Goal: Task Accomplishment & Management: Manage account settings

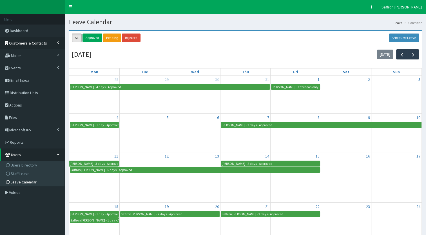
click at [28, 44] on span "Customers & Contacts" at bounding box center [28, 43] width 38 height 5
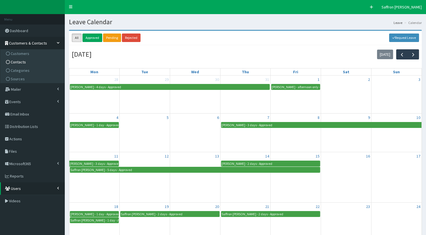
click at [23, 61] on span "Contacts" at bounding box center [18, 61] width 15 height 5
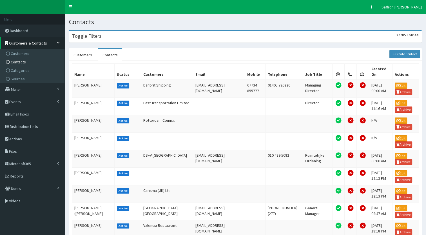
click at [134, 40] on div "Toggle Filters 37785 Entries" at bounding box center [245, 37] width 352 height 12
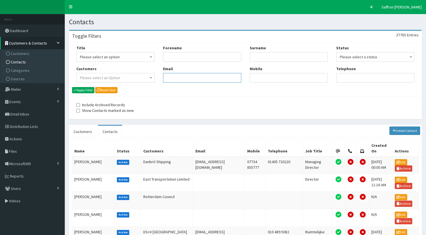
paste input "[PERSON_NAME][EMAIL_ADDRESS][PERSON_NAME][DOMAIN_NAME]"
type input "[PERSON_NAME][EMAIL_ADDRESS][PERSON_NAME][DOMAIN_NAME]"
click at [78, 91] on button "Apply Filter" at bounding box center [83, 90] width 22 height 6
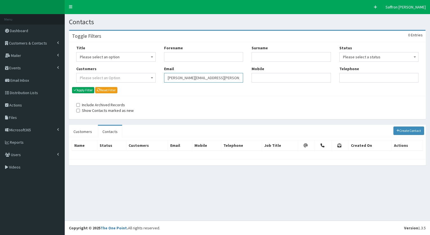
drag, startPoint x: 225, startPoint y: 78, endPoint x: 155, endPoint y: 77, distance: 70.1
click at [155, 77] on div "Title Please select an option Mr Mrs Ms Miss Dr MP QC MBE MEP CBE" at bounding box center [247, 66] width 351 height 42
paste input "[EMAIL_ADDRESS][DOMAIN_NAME]"
type input "[EMAIL_ADDRESS][DOMAIN_NAME]"
click at [75, 85] on div "Title Please select an option Mr Mrs Ms Miss Dr MP QC MBE MEP CBE Cllr Professo…" at bounding box center [116, 66] width 88 height 42
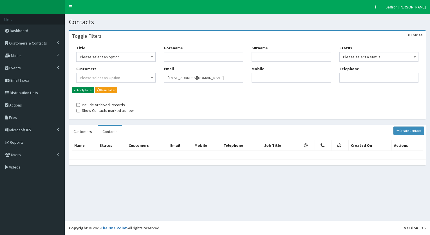
click at [82, 90] on button "Apply Filter" at bounding box center [83, 90] width 22 height 6
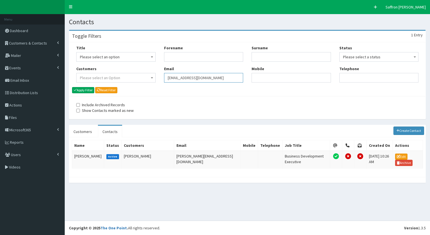
drag, startPoint x: 0, startPoint y: 0, endPoint x: 149, endPoint y: 74, distance: 166.4
click at [149, 74] on div "Title Please select an option Mr Mrs Ms Miss Dr MP QC MBE MEP CBE" at bounding box center [247, 66] width 351 height 42
click at [82, 156] on td "Jonny Ellams" at bounding box center [88, 160] width 32 height 18
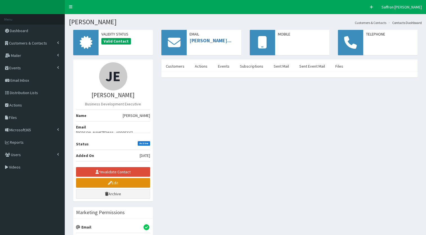
click at [117, 178] on link "Edit" at bounding box center [113, 183] width 74 height 10
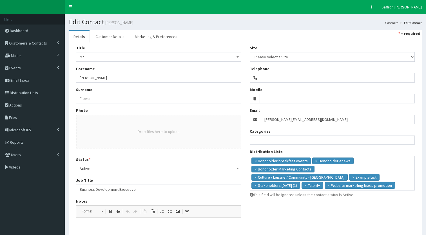
select select
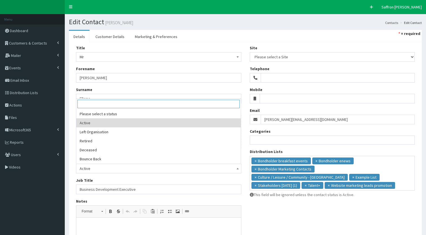
click at [97, 165] on span "Active" at bounding box center [159, 168] width 158 height 8
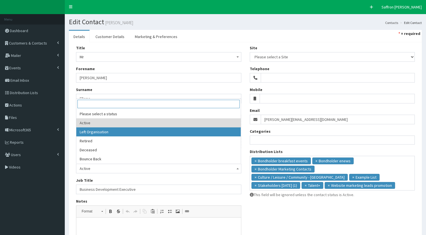
select select "2"
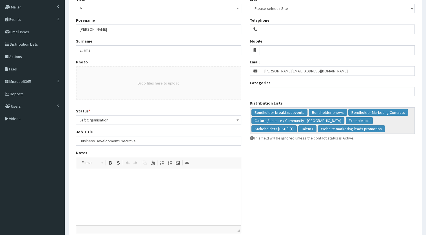
scroll to position [93, 0]
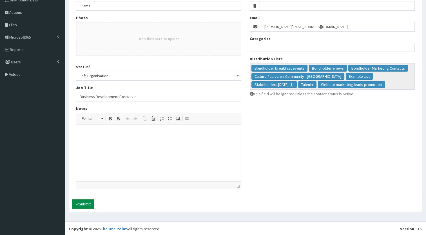
click at [92, 206] on button "Submit" at bounding box center [83, 204] width 23 height 10
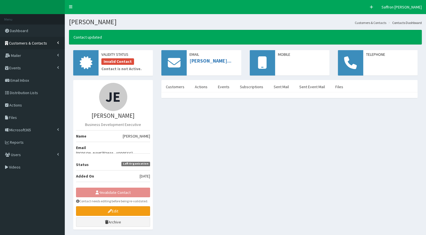
click at [53, 44] on link "Customers & Contacts" at bounding box center [32, 43] width 65 height 12
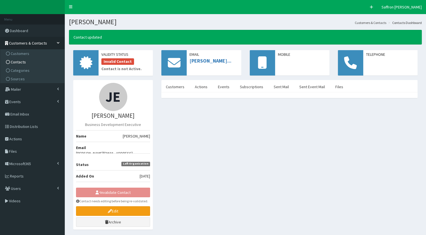
click at [19, 60] on span "Contacts" at bounding box center [18, 61] width 15 height 5
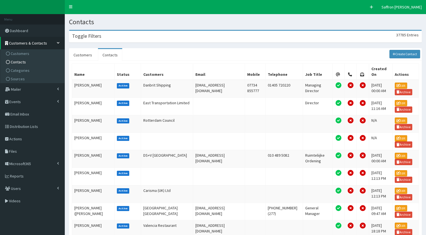
click at [136, 37] on div "Toggle Filters 37785 Entries" at bounding box center [245, 37] width 352 height 12
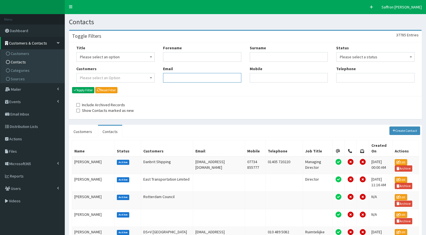
paste input "gemma.aked@hullcc.gov.uk"
type input "gemma.aked@hullcc.gov.uk"
click at [89, 89] on button "Apply Filter" at bounding box center [83, 90] width 22 height 6
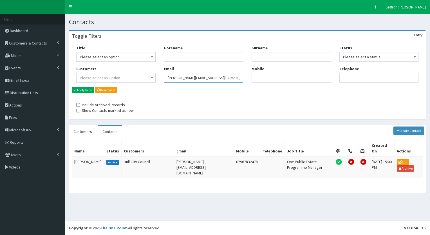
drag, startPoint x: 0, startPoint y: 0, endPoint x: 156, endPoint y: 77, distance: 174.3
click at [156, 77] on div "Title Please select an option Mr Mrs Ms Miss Dr MP QC MBE MEP CBE" at bounding box center [247, 66] width 351 height 42
paste input "[PERSON_NAME][EMAIL_ADDRESS][PERSON_NAME][DOMAIN_NAME]"
type input "pete.omalley@hullcc.gov.uk"
click at [81, 90] on button "Apply Filter" at bounding box center [83, 90] width 22 height 6
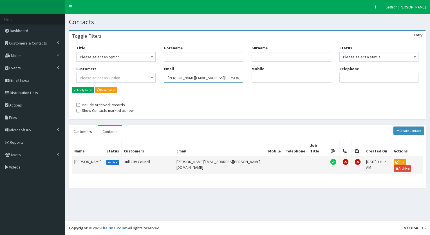
drag, startPoint x: 0, startPoint y: 0, endPoint x: 225, endPoint y: 153, distance: 272.4
click at [162, 81] on div "Forename Email pete.omalley@hullcc.gov.uk" at bounding box center [204, 66] width 88 height 42
paste input "carl.southcoat@hullcc.gov.uk"
type input "carl.southcoat@hullcc.gov.uk"
click at [82, 89] on button "Apply Filter" at bounding box center [83, 90] width 22 height 6
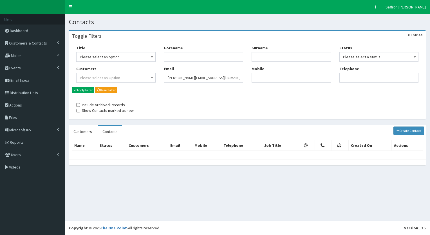
click at [144, 69] on div "Title Please select an option Mr Mrs Ms Miss Dr MP QC MBE MEP CBE" at bounding box center [247, 66] width 351 height 42
click at [44, 43] on span "Customers & Contacts" at bounding box center [28, 43] width 38 height 5
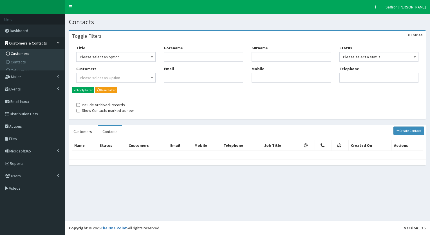
click at [21, 52] on span "Customers" at bounding box center [20, 53] width 19 height 5
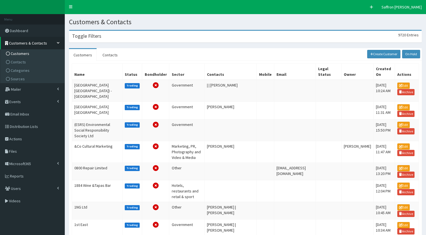
click at [99, 35] on h3 "Toggle Filters" at bounding box center [86, 36] width 29 height 5
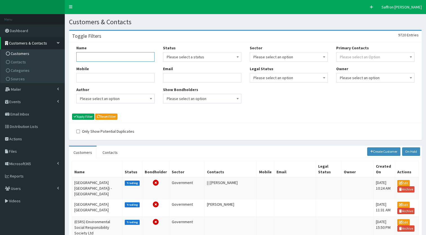
click at [100, 52] on input "Name" at bounding box center [115, 57] width 78 height 10
type input "hota"
click at [72, 113] on button "Apply Filter" at bounding box center [83, 116] width 22 height 6
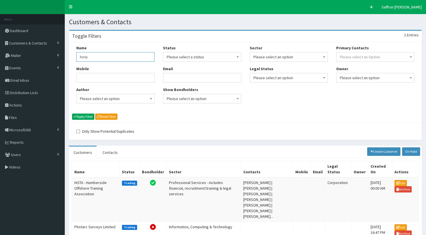
drag, startPoint x: 103, startPoint y: 58, endPoint x: 72, endPoint y: 56, distance: 30.7
click at [72, 56] on div "Name hota Mobile Author Please select an option Developer [PERSON_NAME] [PERSON…" at bounding box center [115, 76] width 87 height 63
type input "[PERSON_NAME]"
click at [72, 113] on button "Apply Filter" at bounding box center [83, 116] width 22 height 6
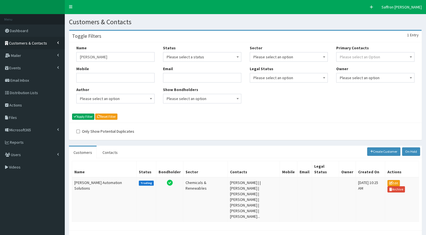
click at [39, 47] on link "Customers & Contacts" at bounding box center [32, 43] width 65 height 12
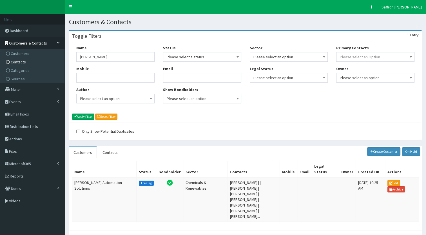
click at [18, 60] on span "Contacts" at bounding box center [18, 61] width 15 height 5
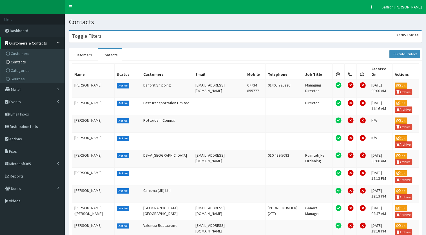
click at [124, 39] on div "Toggle Filters 37785 Entries" at bounding box center [245, 37] width 352 height 12
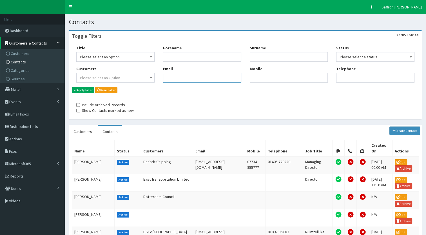
paste input "tim.hicks@eastriding.gov.uk"
type input "[PERSON_NAME][EMAIL_ADDRESS][PERSON_NAME][DOMAIN_NAME]"
click at [91, 90] on button "Apply Filter" at bounding box center [83, 90] width 22 height 6
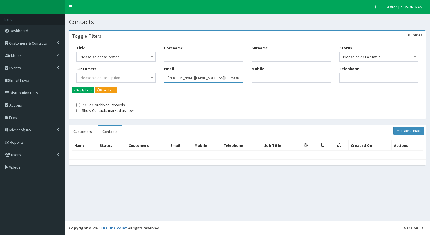
drag, startPoint x: 0, startPoint y: 0, endPoint x: 159, endPoint y: 79, distance: 177.4
click at [159, 79] on div "Title Please select an option Mr Mrs Ms Miss Dr MP QC MBE MEP CBE" at bounding box center [247, 66] width 351 height 42
paste input "emily.kennedy@eastriding.gov.uk"
type input "emily.kennedy@eastriding.gov.uk"
click at [93, 92] on button "Apply Filter" at bounding box center [83, 90] width 22 height 6
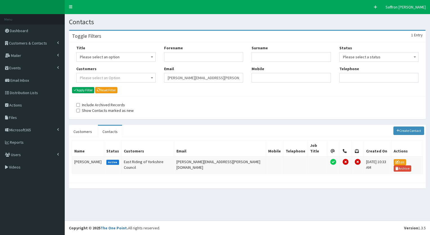
click at [156, 79] on div "Title Please select an option Mr Mrs Ms Miss Dr MP QC MBE MEP CBE" at bounding box center [247, 66] width 351 height 42
paste input "tylah.blowmand@reckitt.com"
type input "tylah.blowmand@reckitt.com"
click at [88, 89] on button "Apply Filter" at bounding box center [83, 90] width 22 height 6
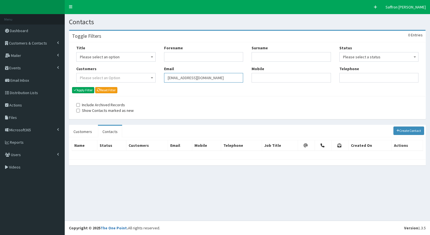
drag, startPoint x: 0, startPoint y: 0, endPoint x: 141, endPoint y: 74, distance: 159.3
click at [141, 74] on div "Title Please select an option Mr Mrs Ms Miss Dr MP QC MBE MEP CBE" at bounding box center [247, 66] width 351 height 42
paste input "[PERSON_NAME][EMAIL_ADDRESS][PERSON_NAME][DOMAIN_NAME]"
type input "john.basker@bluestormdeisgn.co.uk"
click at [90, 91] on button "Apply Filter" at bounding box center [83, 90] width 22 height 6
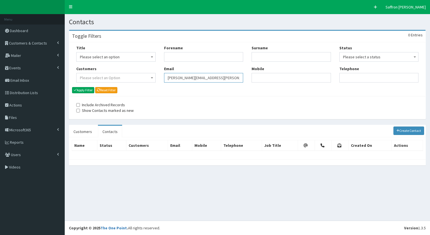
drag, startPoint x: 0, startPoint y: 0, endPoint x: 138, endPoint y: 61, distance: 151.2
click at [138, 61] on div "Title Please select an option Mr Mrs Ms Miss Dr MP QC MBE MEP CBE" at bounding box center [247, 66] width 351 height 42
click at [42, 39] on link "Customers & Contacts" at bounding box center [32, 43] width 65 height 12
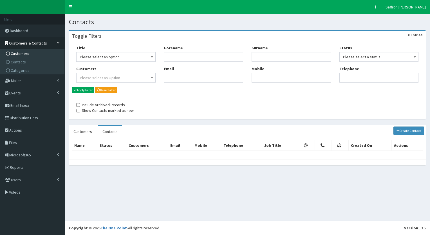
click at [18, 50] on link "Customers" at bounding box center [33, 53] width 63 height 8
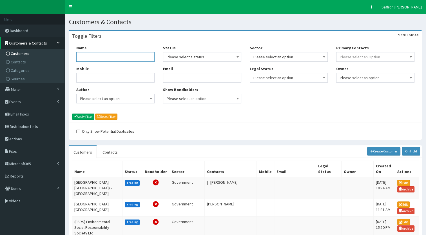
click at [113, 57] on input "Name" at bounding box center [115, 57] width 78 height 10
type input "humberside"
click at [72, 113] on button "Apply Filter" at bounding box center [83, 116] width 22 height 6
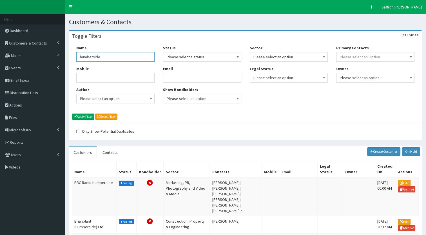
click at [112, 57] on input "humberside" at bounding box center [115, 57] width 78 height 10
type input "humberside police"
click at [72, 113] on button "Apply Filter" at bounding box center [83, 116] width 22 height 6
